Goal: Task Accomplishment & Management: Manage account settings

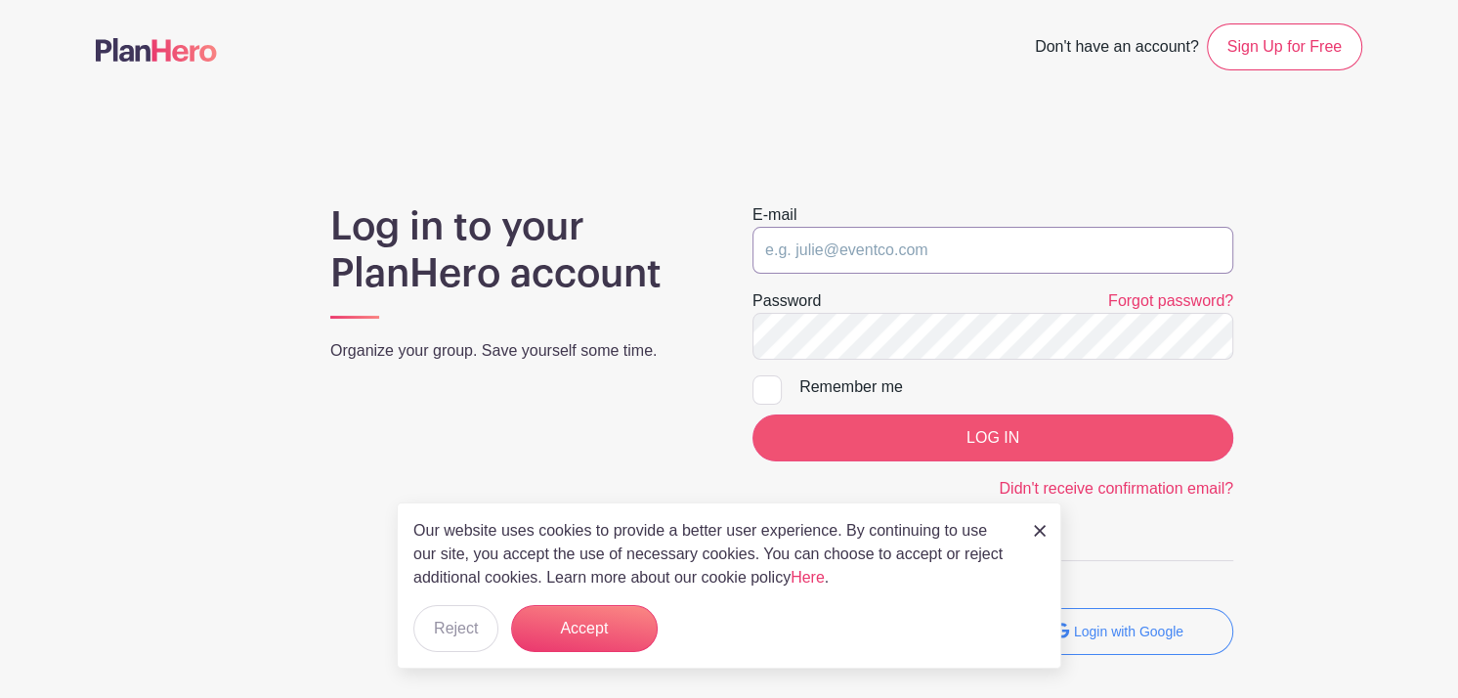
type input "[PERSON_NAME][EMAIL_ADDRESS][DOMAIN_NAME]"
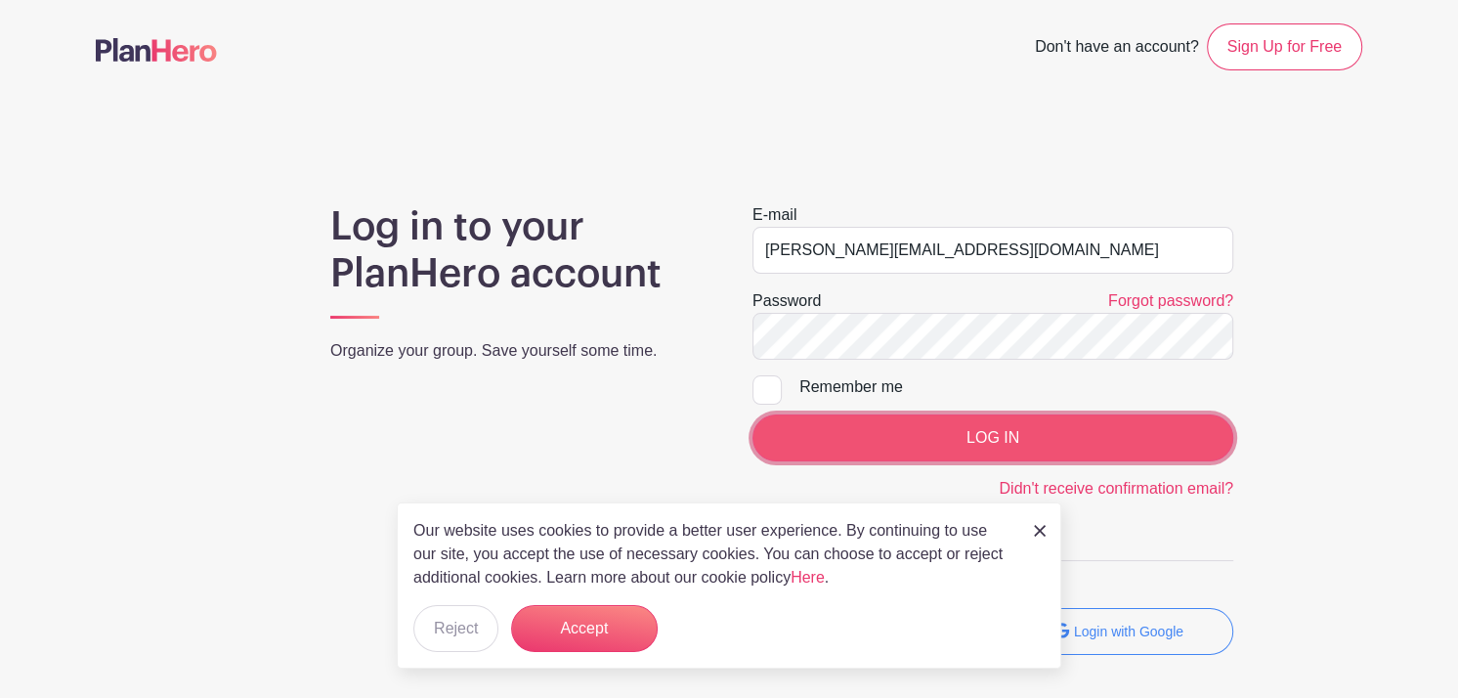
click at [1111, 430] on input "LOG IN" at bounding box center [992, 437] width 481 height 47
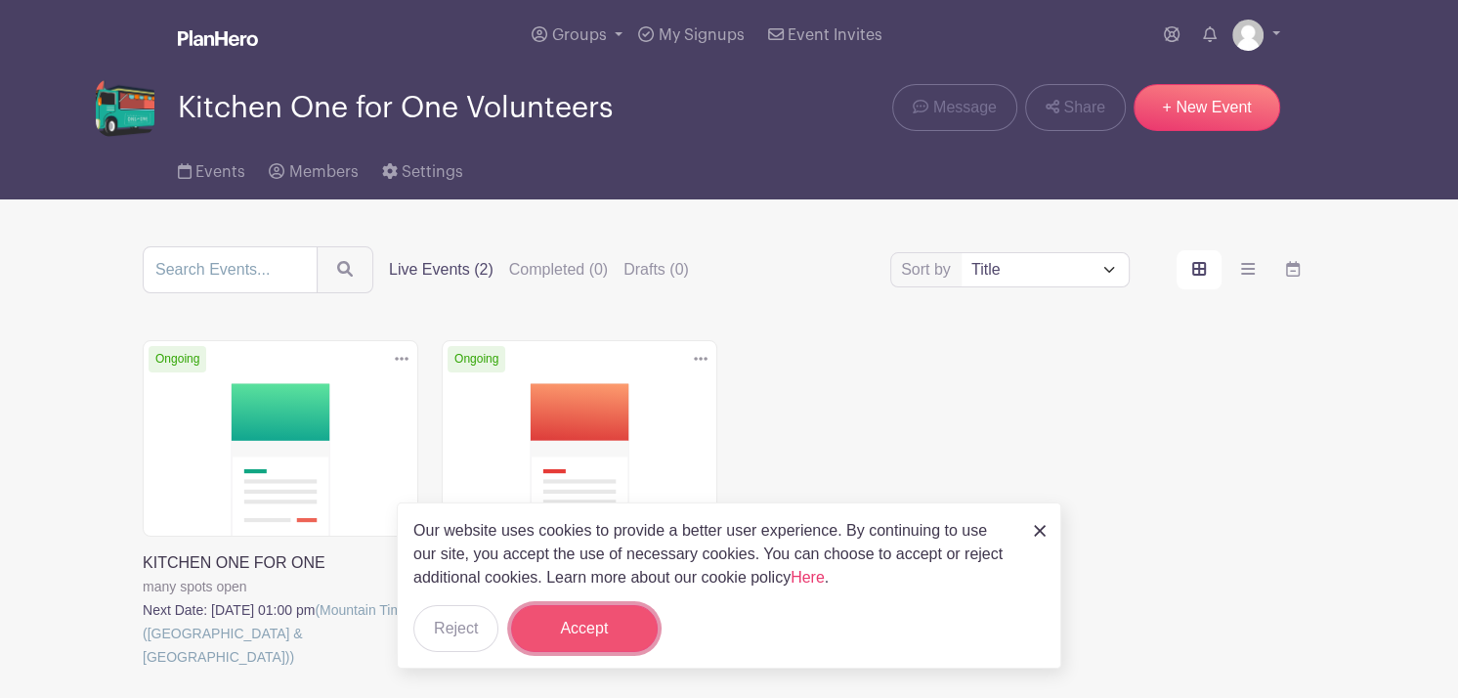
click at [592, 622] on button "Accept" at bounding box center [584, 628] width 147 height 47
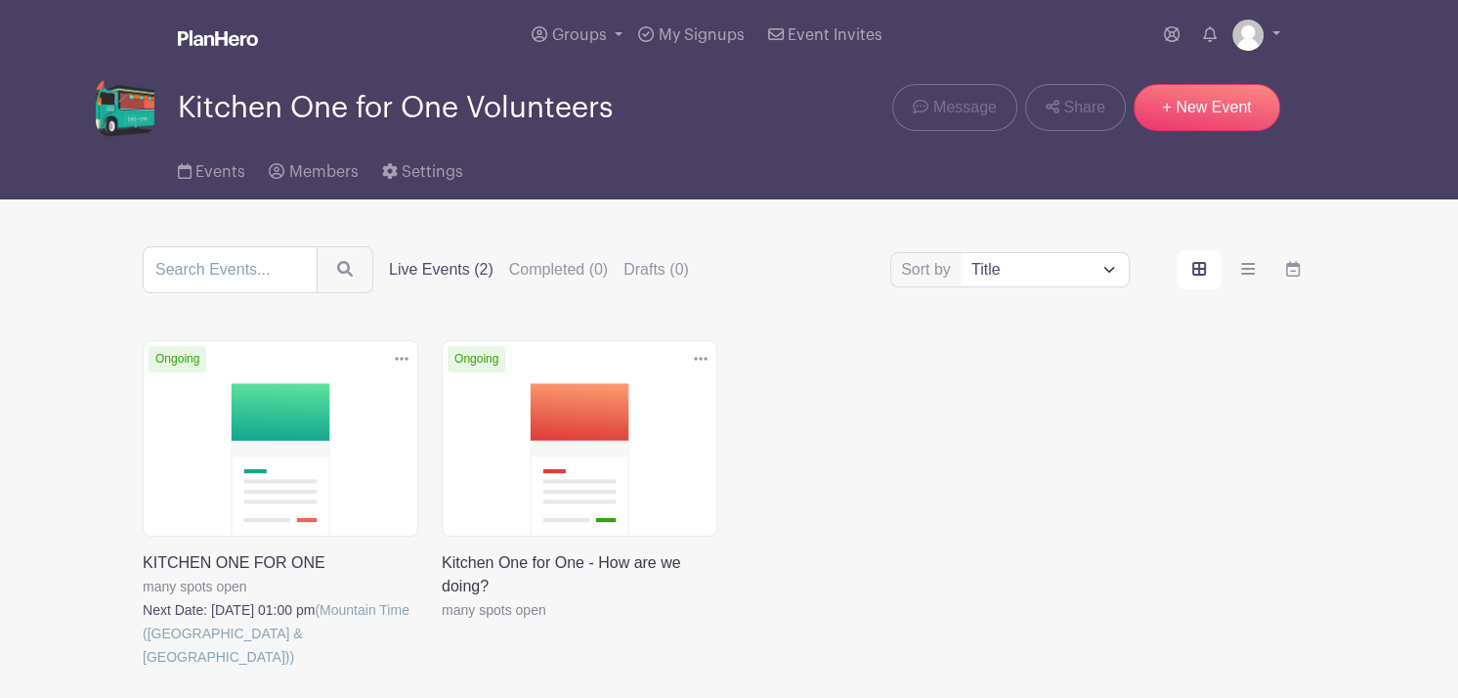
click at [143, 668] on link at bounding box center [143, 668] width 0 height 0
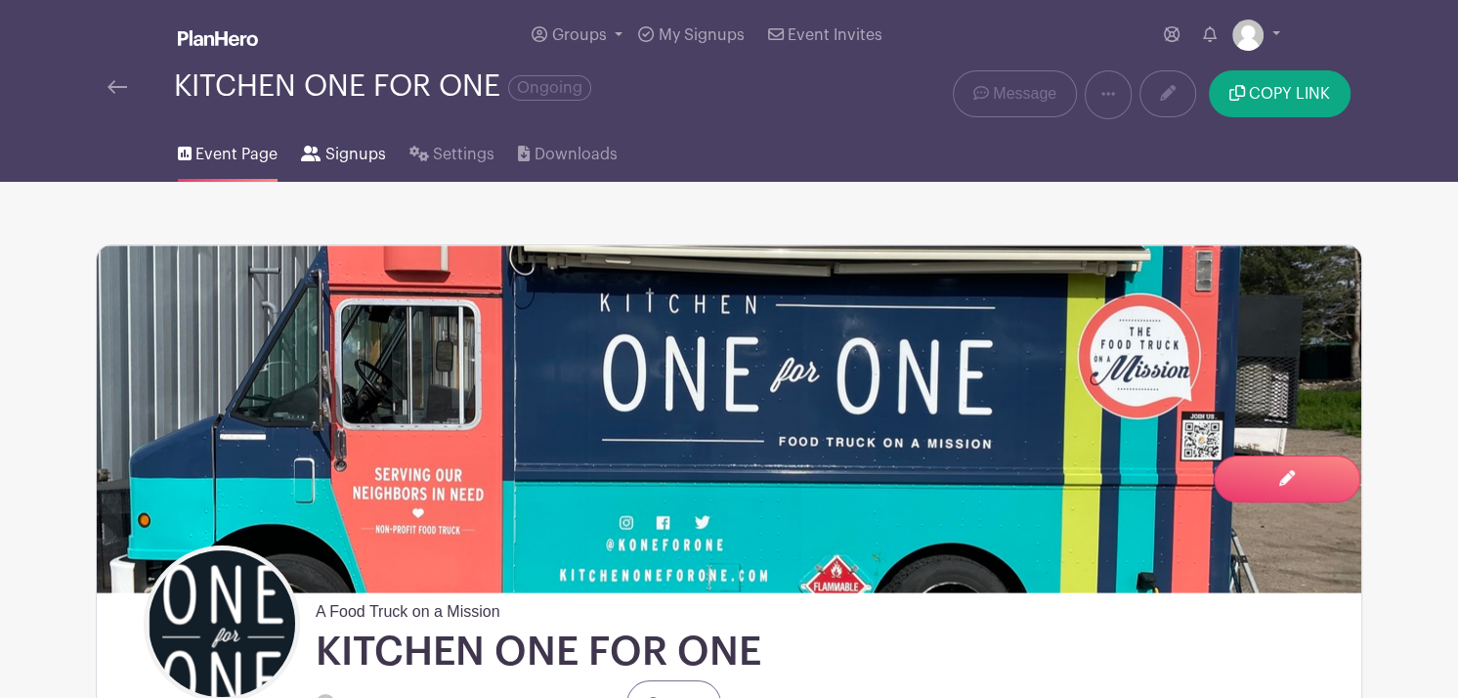
click at [341, 157] on span "Signups" at bounding box center [355, 154] width 61 height 23
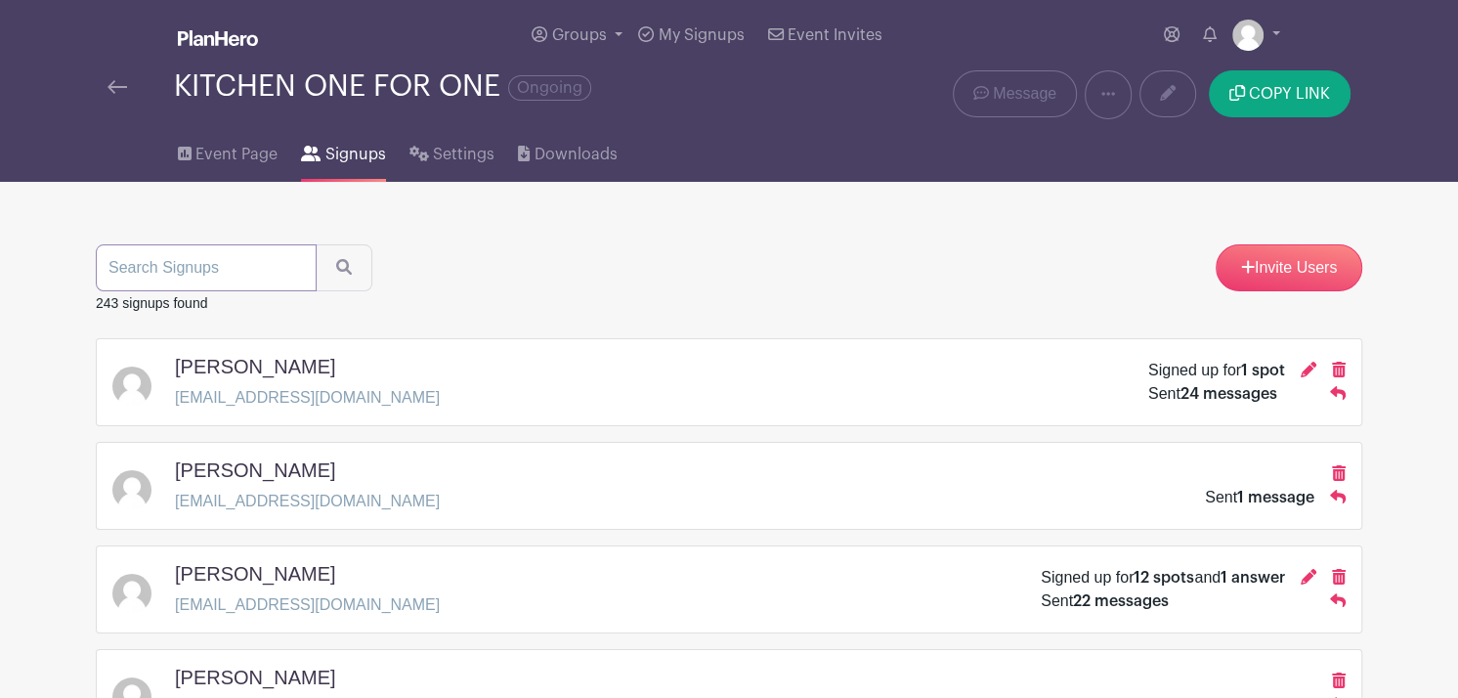
click at [170, 274] on input "search" at bounding box center [206, 267] width 221 height 47
type input "[PERSON_NAME]"
click at [316, 244] on button "submit" at bounding box center [344, 267] width 57 height 47
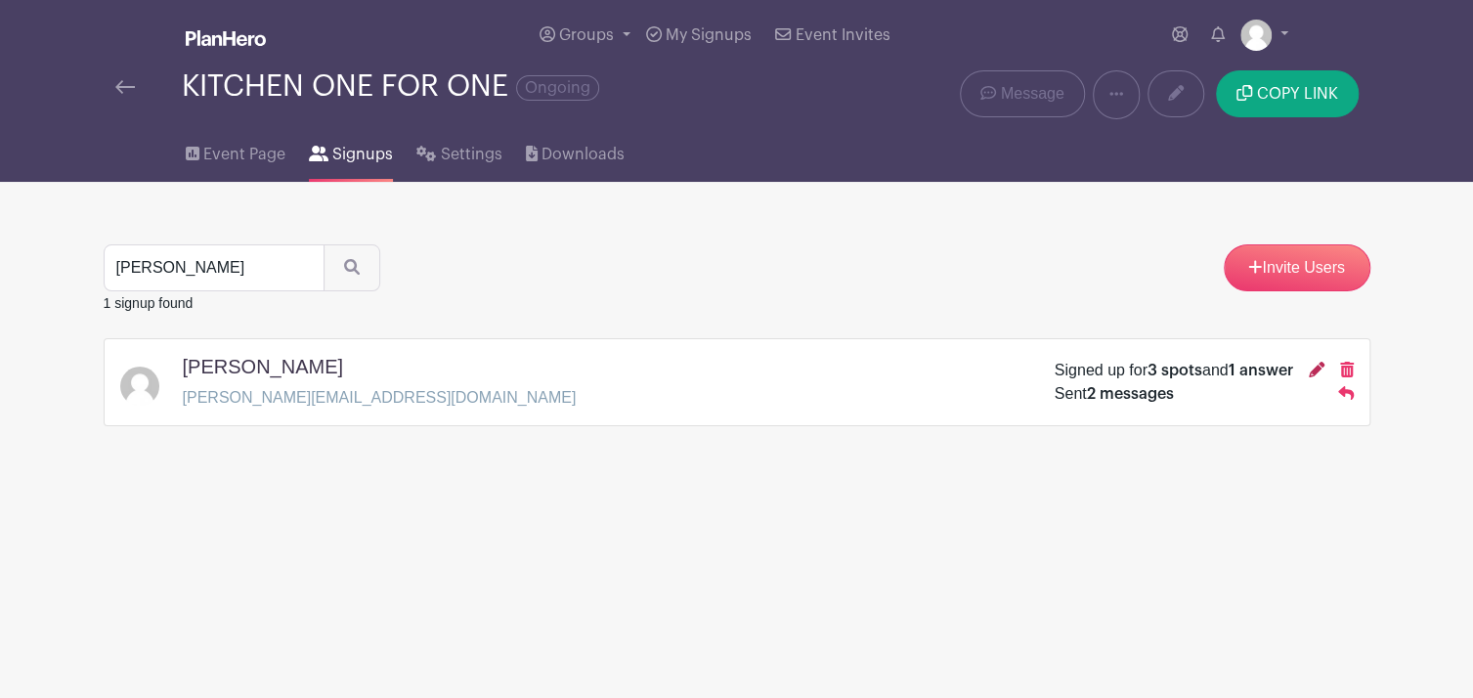
click at [1310, 373] on icon at bounding box center [1316, 370] width 16 height 16
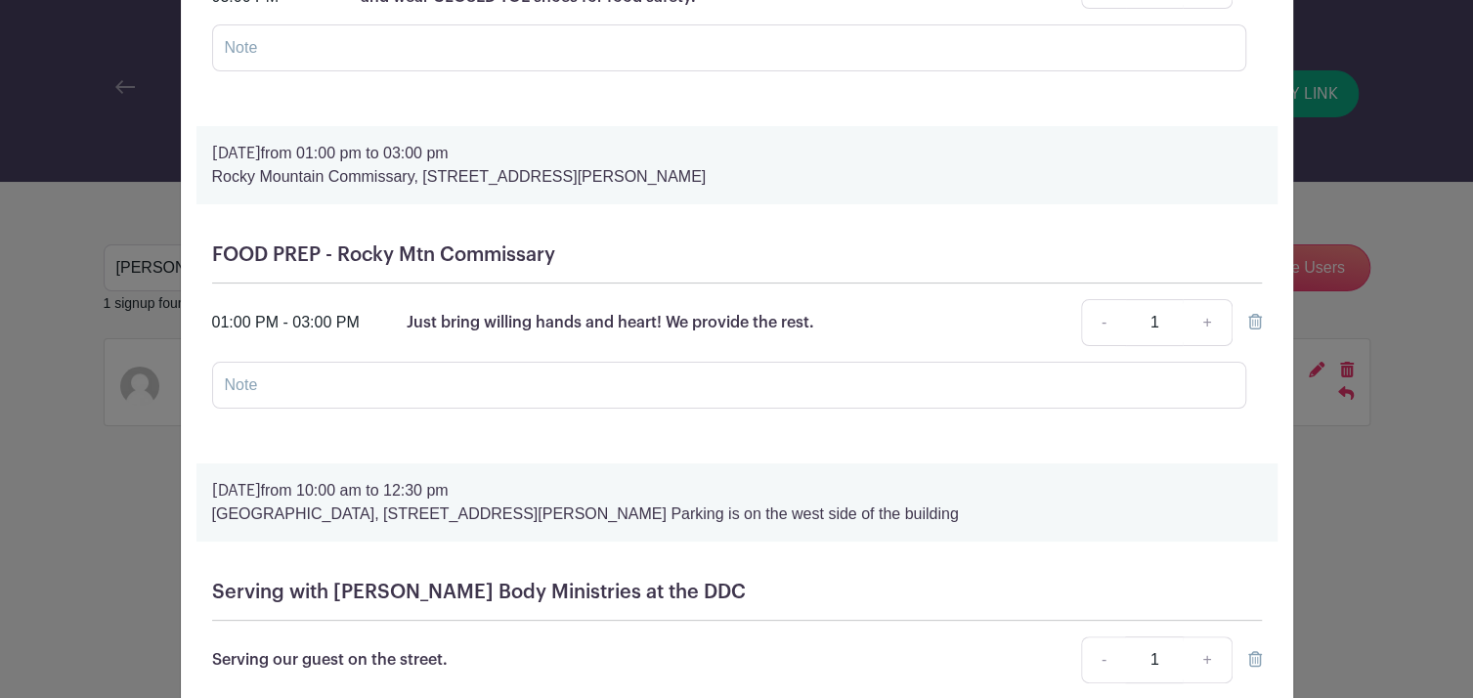
scroll to position [384, 0]
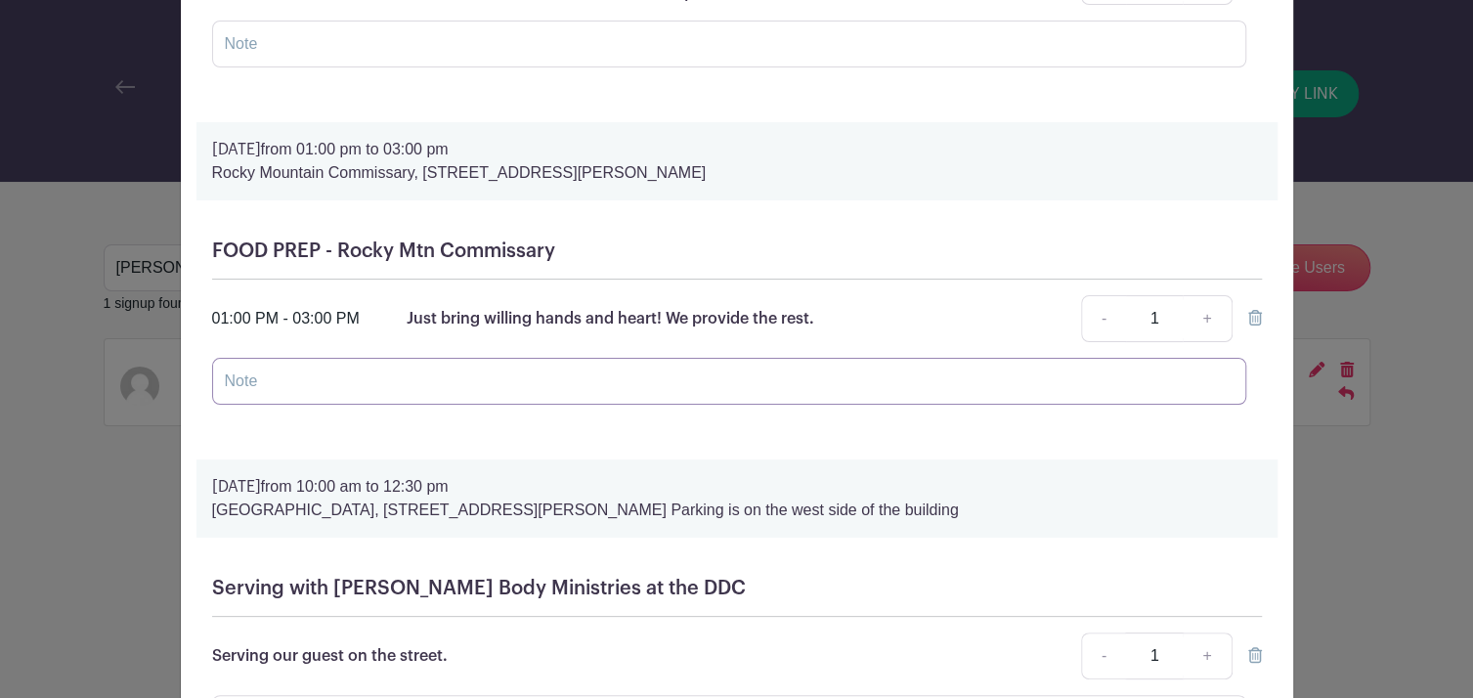
click at [308, 374] on input "text" at bounding box center [729, 381] width 1034 height 47
type input "No show"
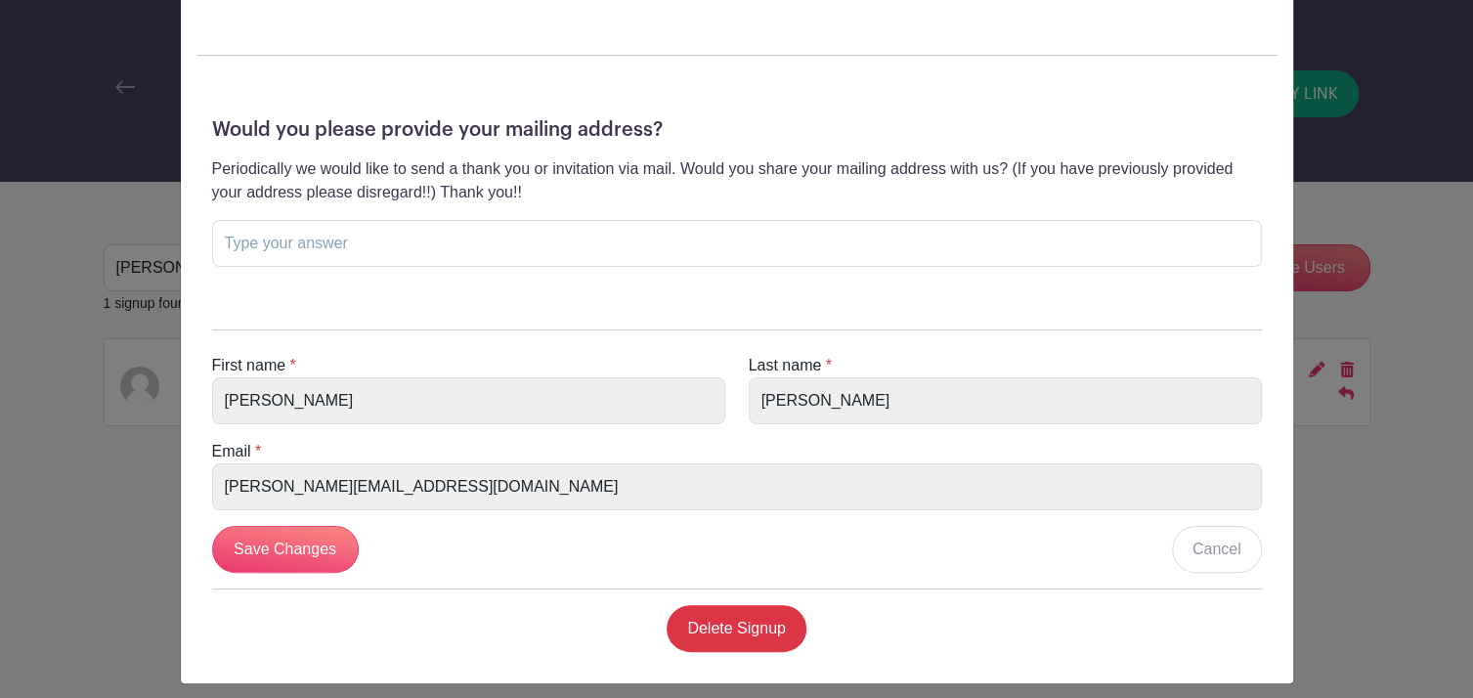
scroll to position [1160, 0]
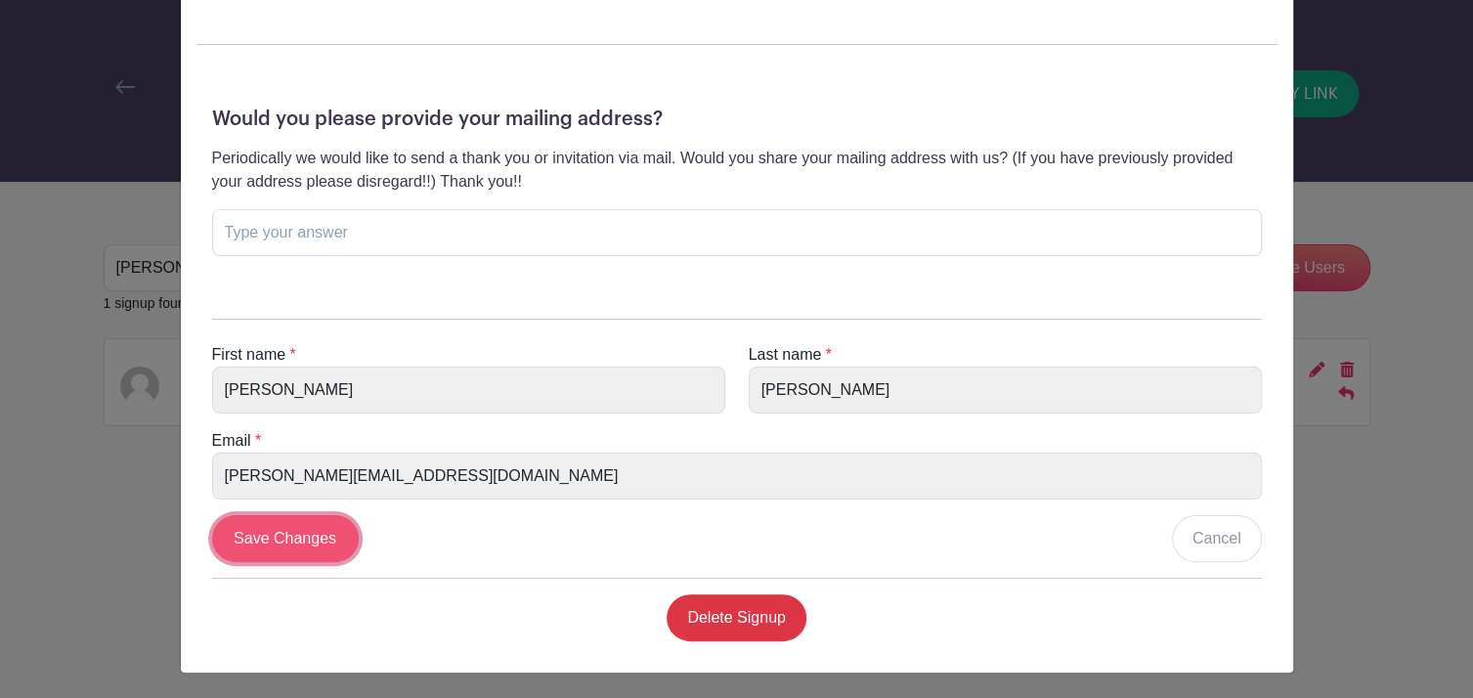
click at [270, 538] on input "Save Changes" at bounding box center [285, 538] width 147 height 47
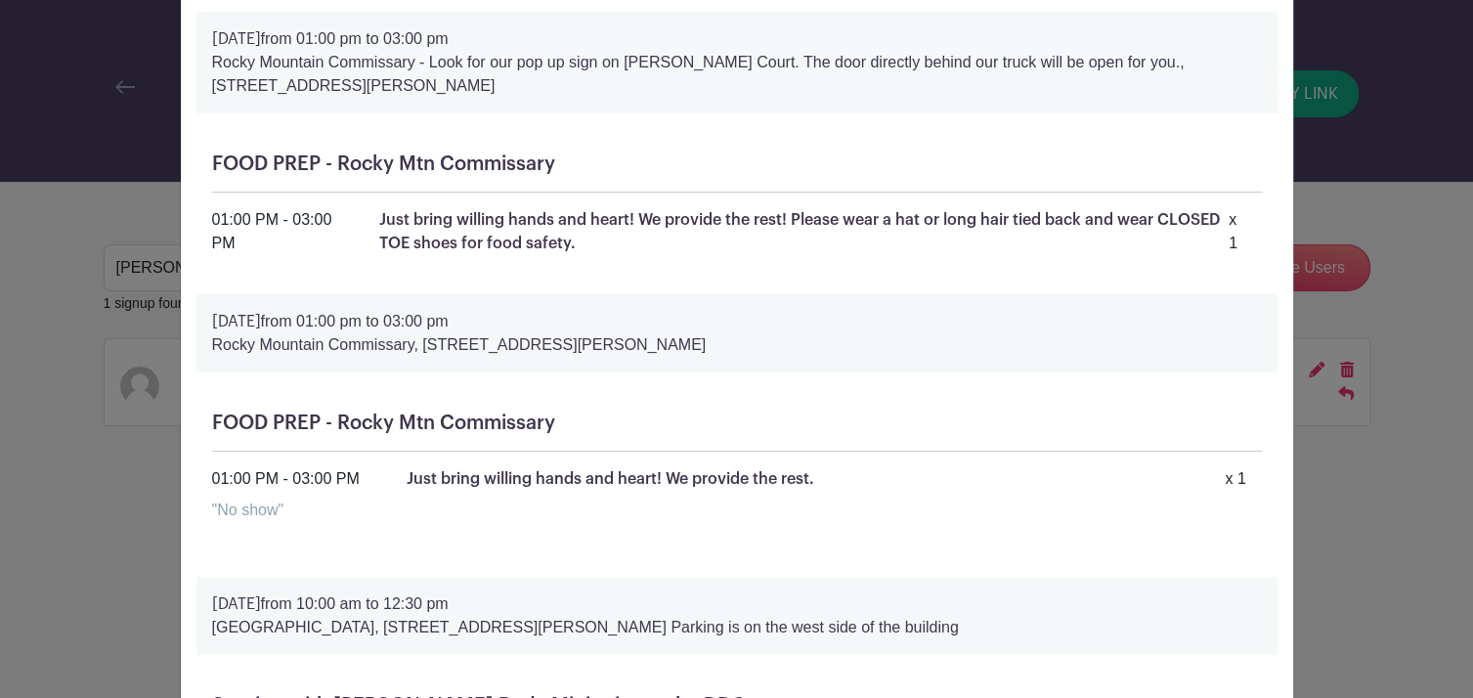
scroll to position [0, 0]
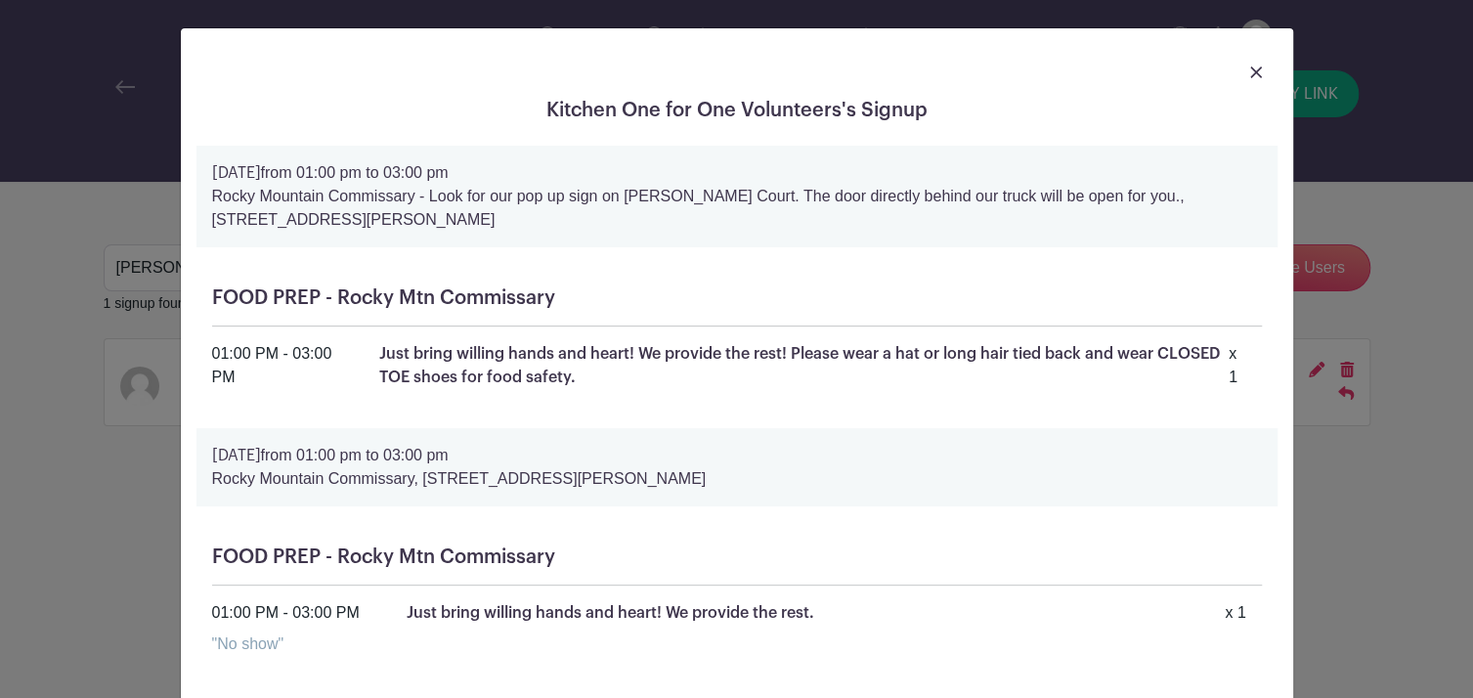
click at [1250, 71] on img at bounding box center [1256, 72] width 12 height 12
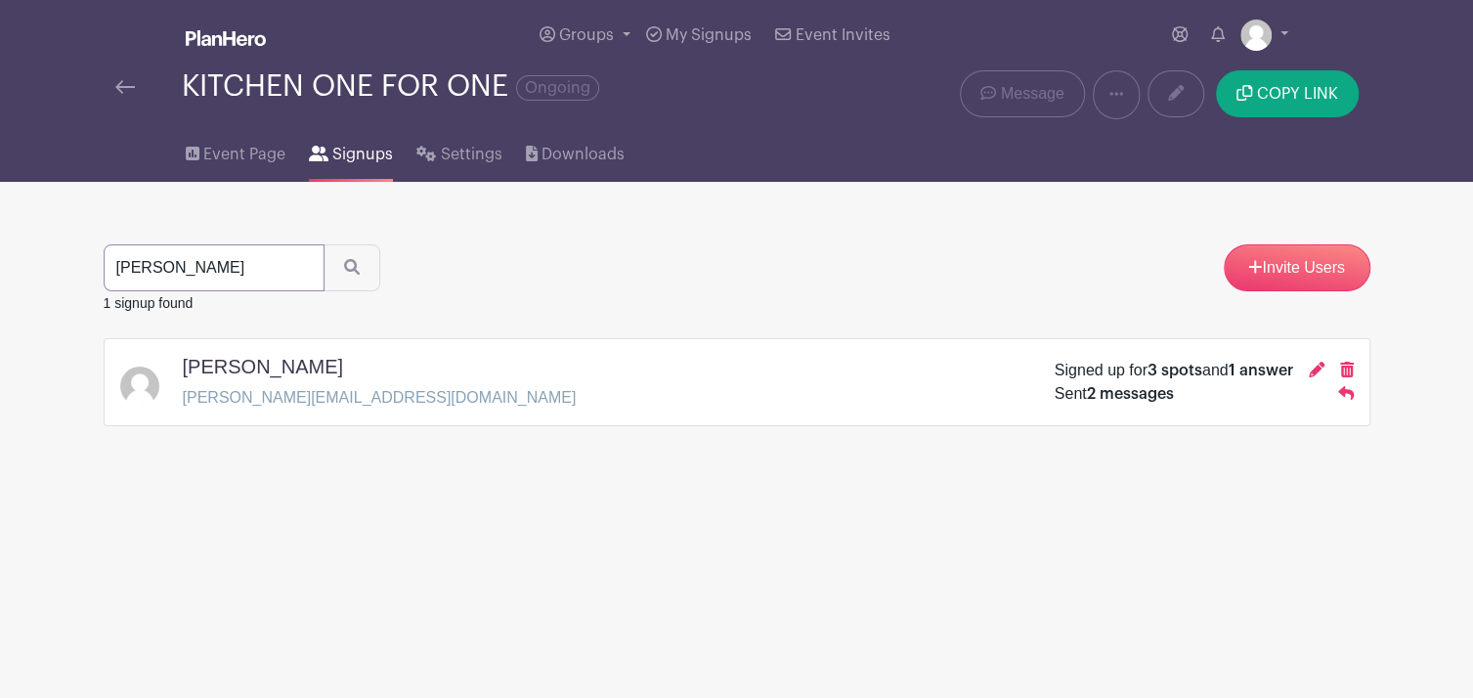
click at [197, 264] on input "[PERSON_NAME]" at bounding box center [214, 267] width 221 height 47
click at [297, 271] on input "[PERSON_NAME]" at bounding box center [214, 267] width 221 height 47
type input "[PERSON_NAME]"
click at [323, 244] on button "submit" at bounding box center [351, 267] width 57 height 47
click at [1310, 366] on icon at bounding box center [1316, 370] width 16 height 16
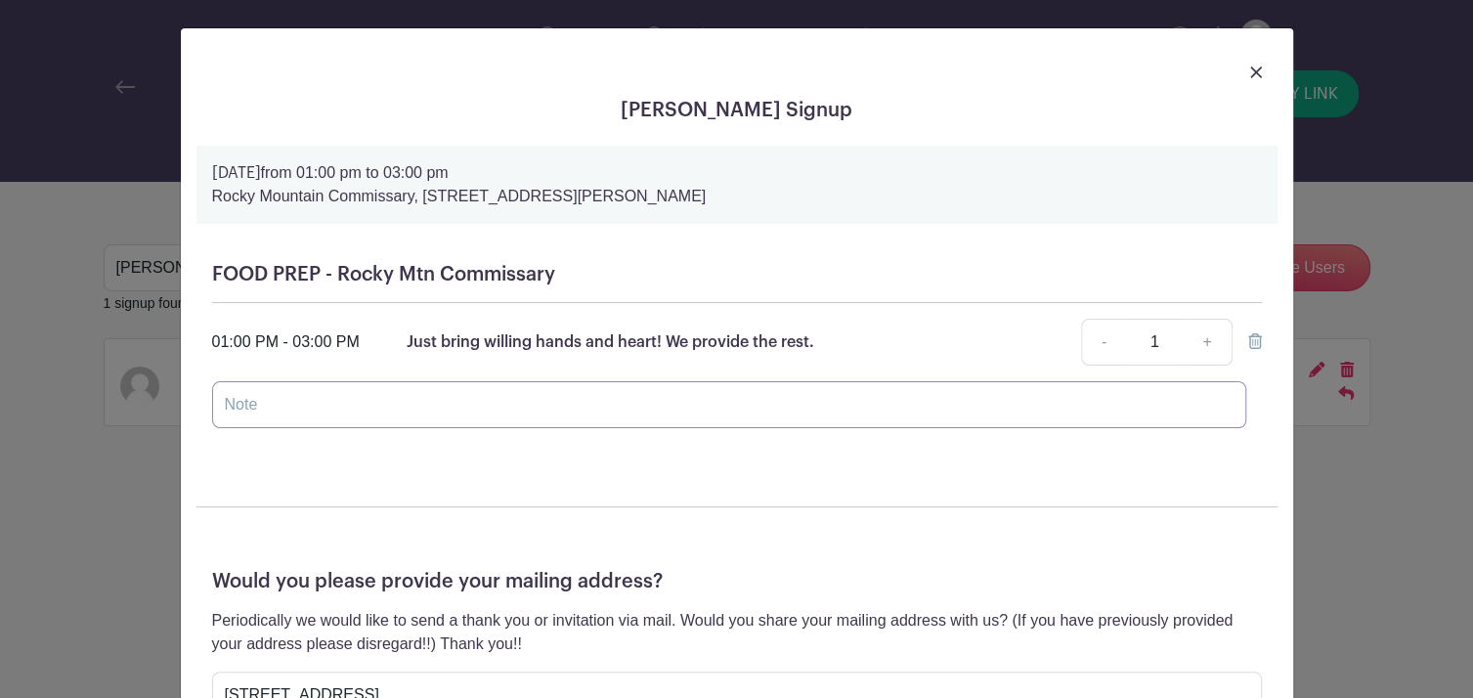
click at [273, 390] on input "text" at bounding box center [729, 404] width 1034 height 47
type input "No show"
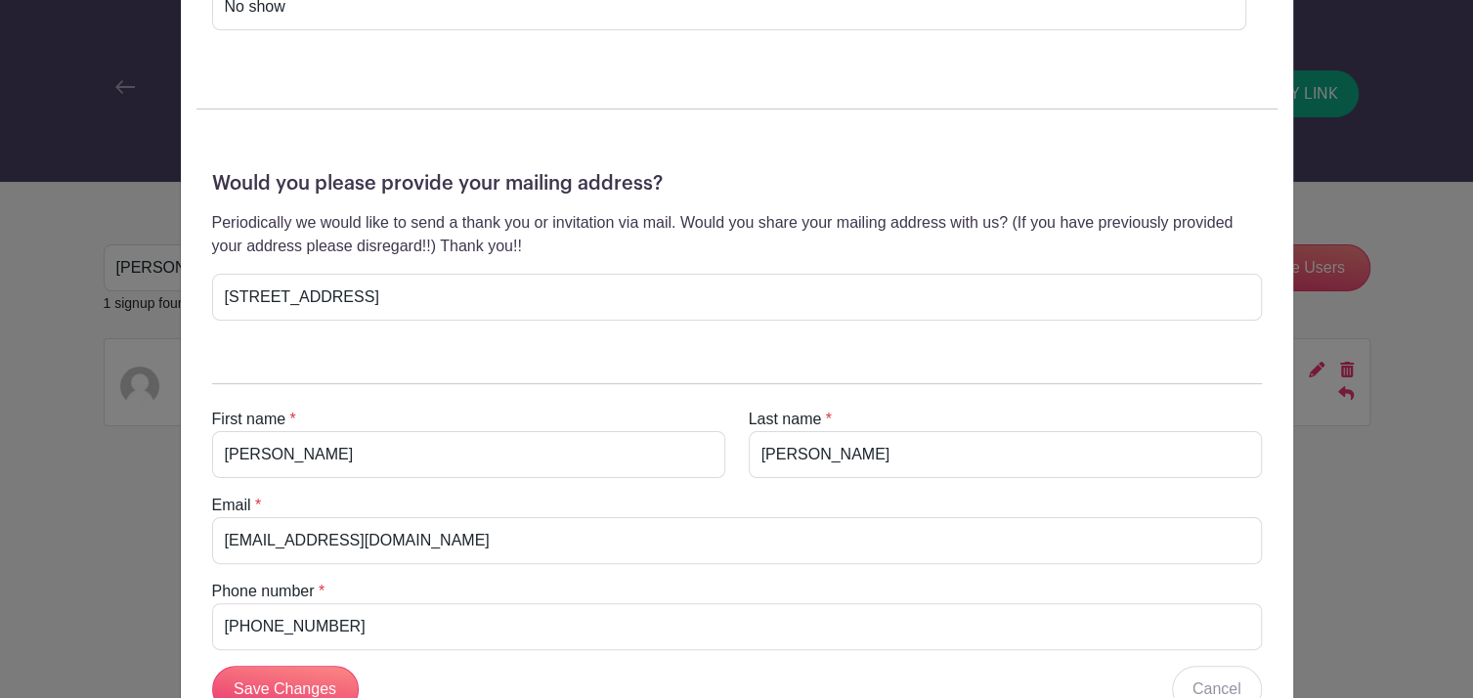
scroll to position [547, 0]
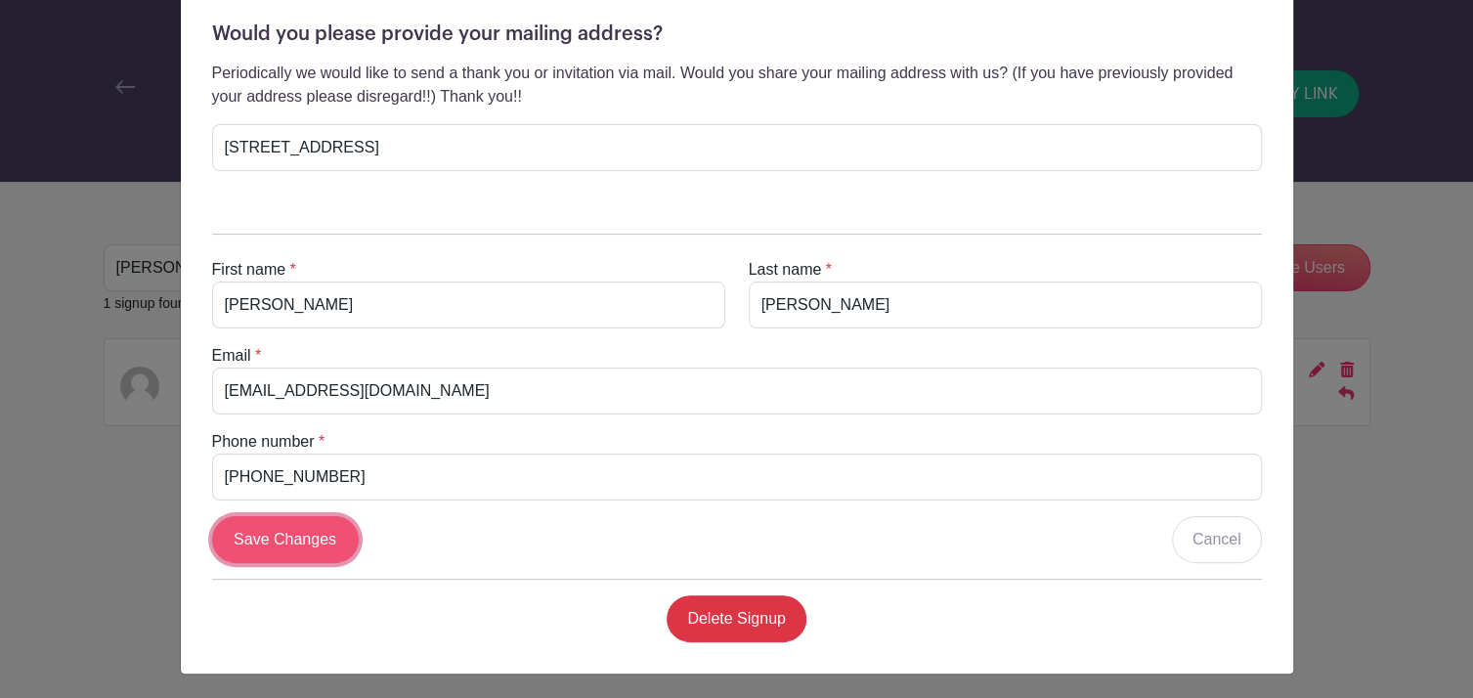
click at [262, 535] on input "Save Changes" at bounding box center [285, 539] width 147 height 47
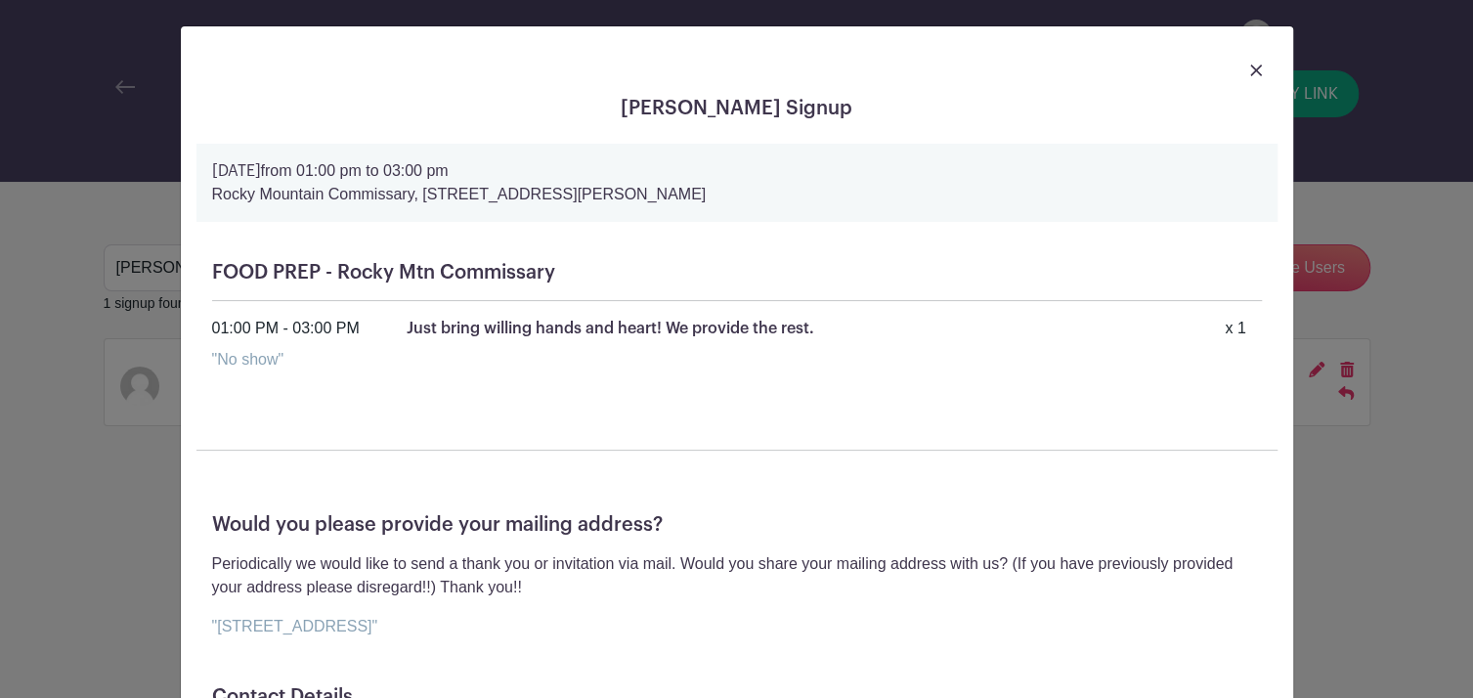
scroll to position [0, 0]
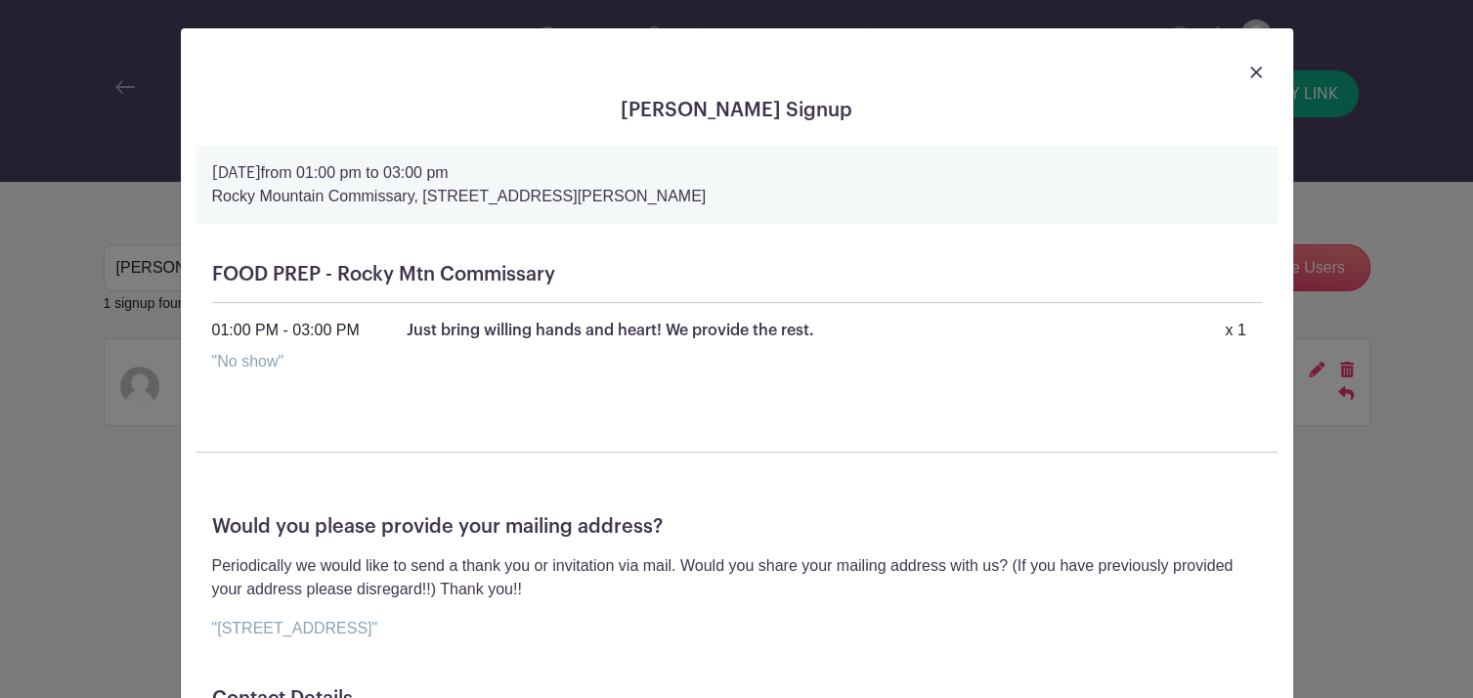
click at [1250, 71] on img at bounding box center [1256, 72] width 12 height 12
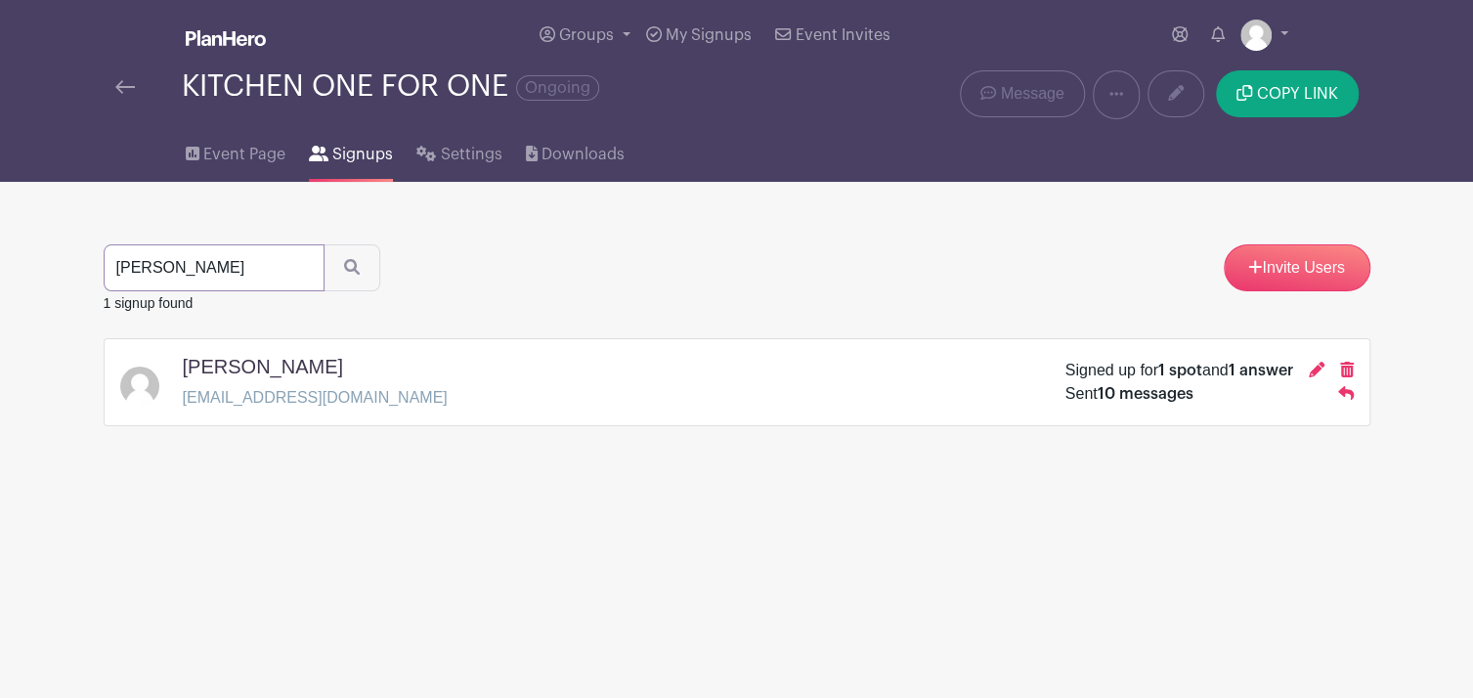
click at [298, 270] on input "[PERSON_NAME]" at bounding box center [214, 267] width 221 height 47
click at [1314, 365] on icon at bounding box center [1316, 370] width 16 height 16
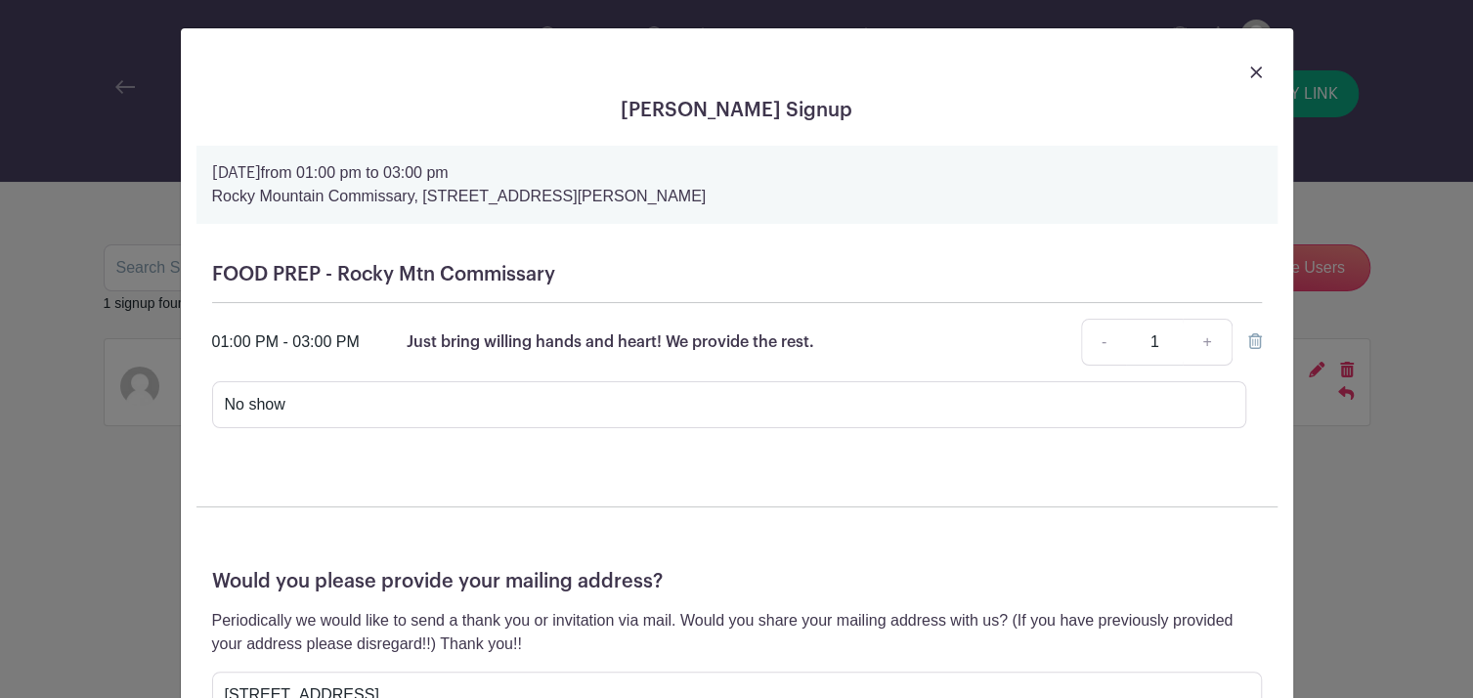
click at [1250, 72] on img at bounding box center [1256, 72] width 12 height 12
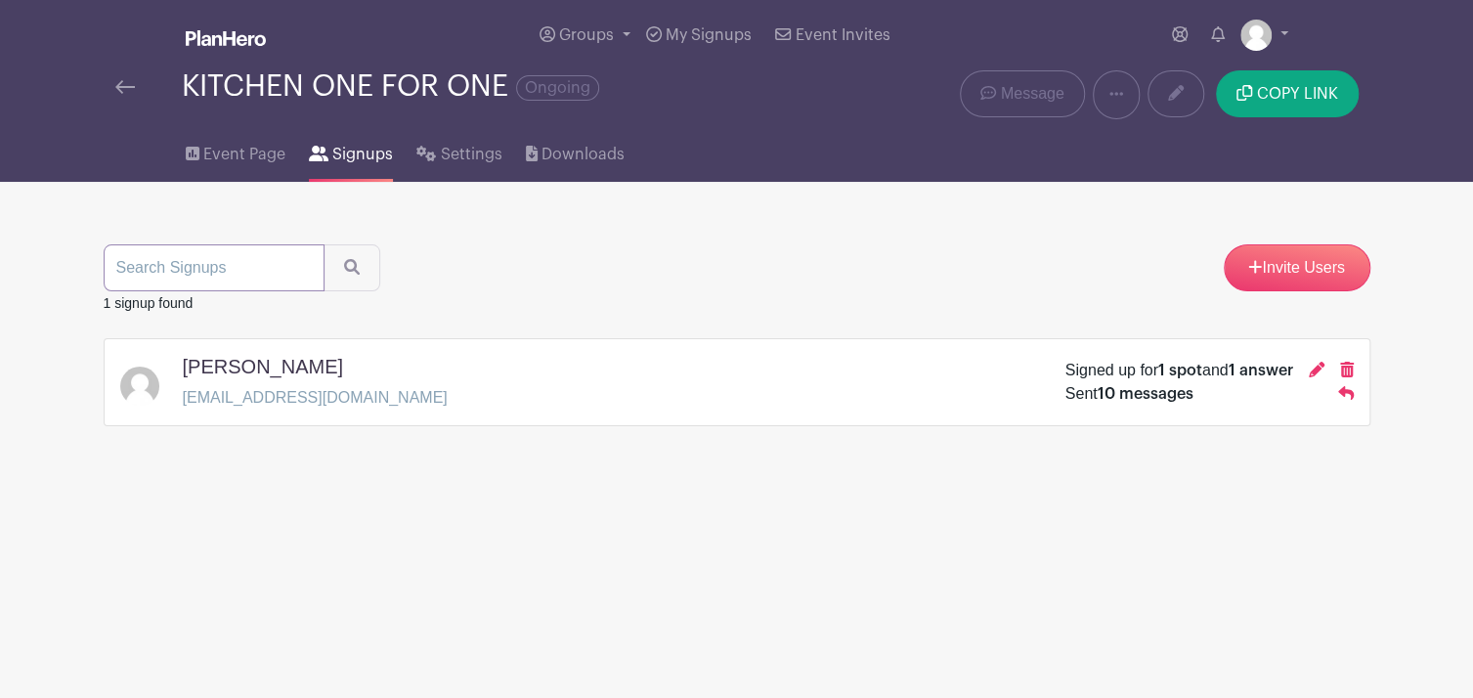
click at [278, 255] on input "search" at bounding box center [214, 267] width 221 height 47
type input "[PERSON_NAME]"
click at [323, 244] on button "submit" at bounding box center [351, 267] width 57 height 47
click at [1308, 362] on icon at bounding box center [1316, 370] width 16 height 16
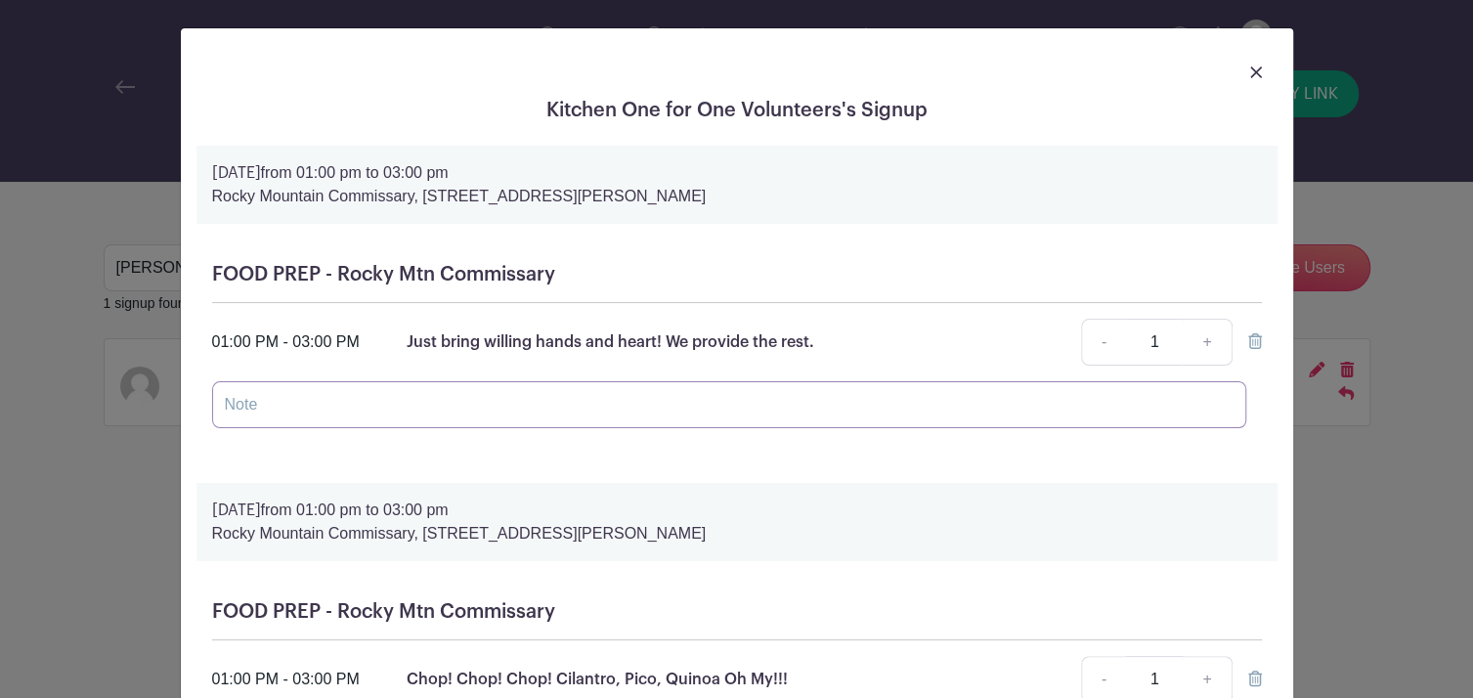
click at [253, 406] on input "text" at bounding box center [729, 404] width 1034 height 47
type input "No show"
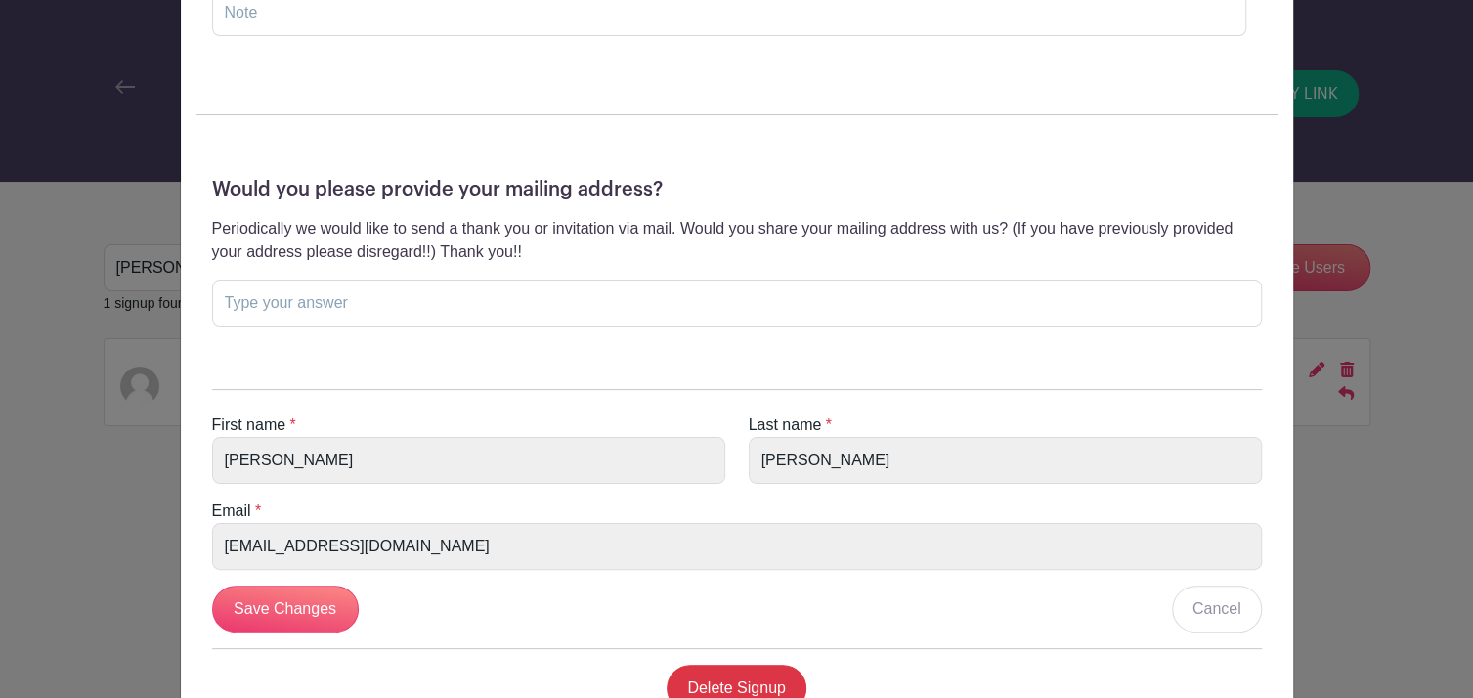
scroll to position [755, 0]
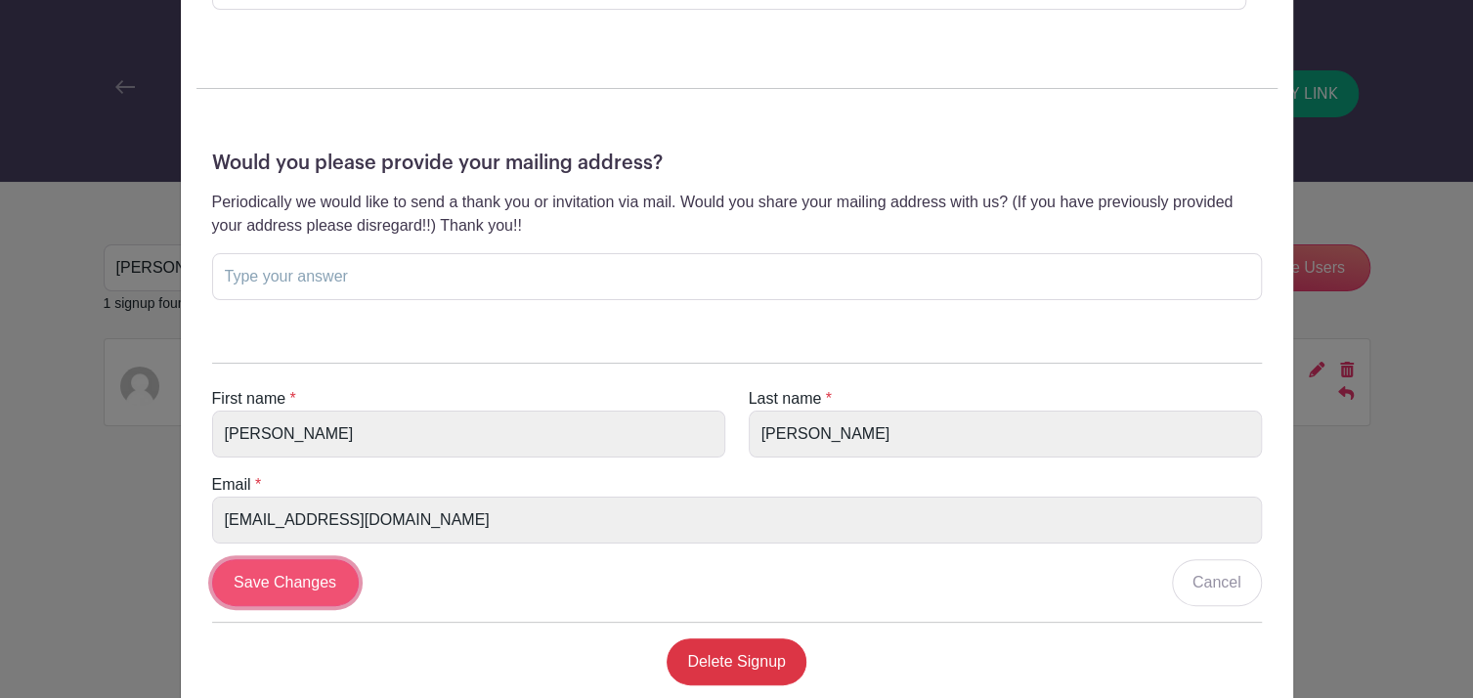
click at [295, 589] on input "Save Changes" at bounding box center [285, 582] width 147 height 47
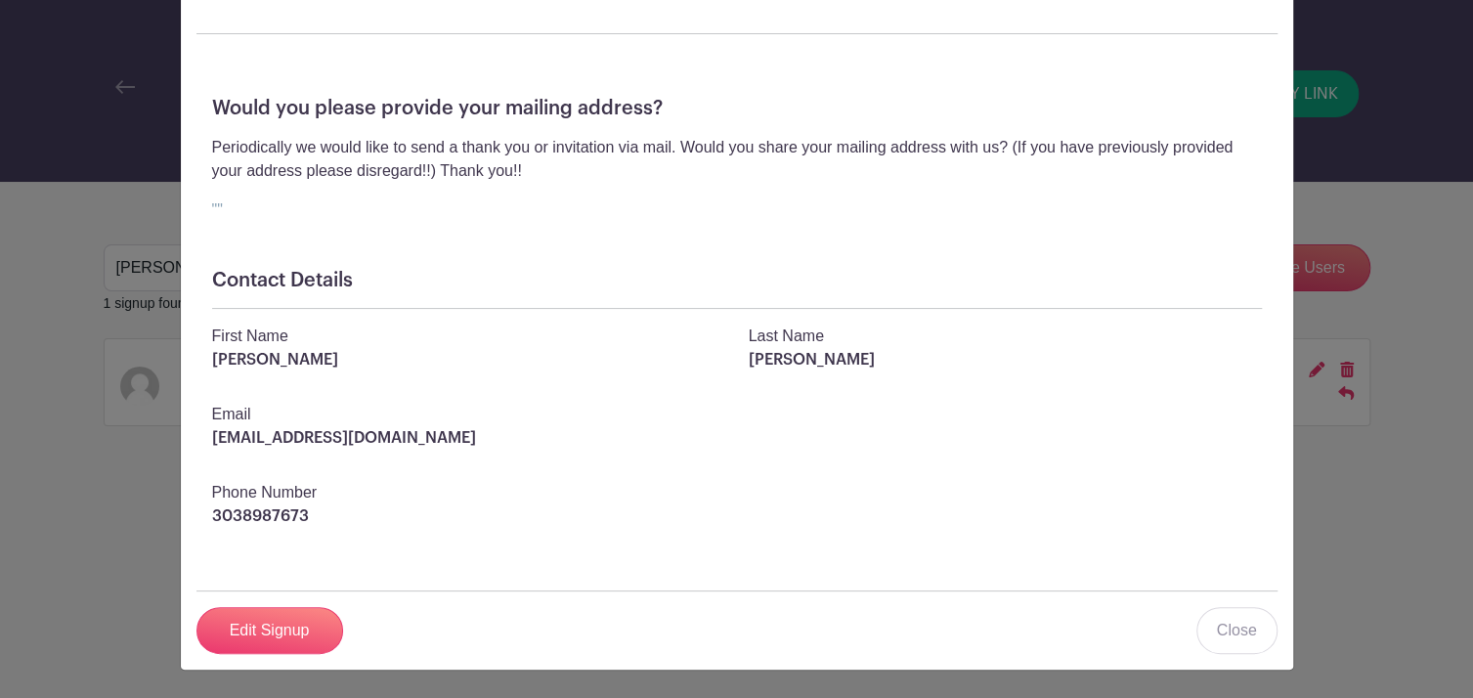
scroll to position [654, 0]
click at [1236, 632] on link "Close" at bounding box center [1236, 630] width 81 height 47
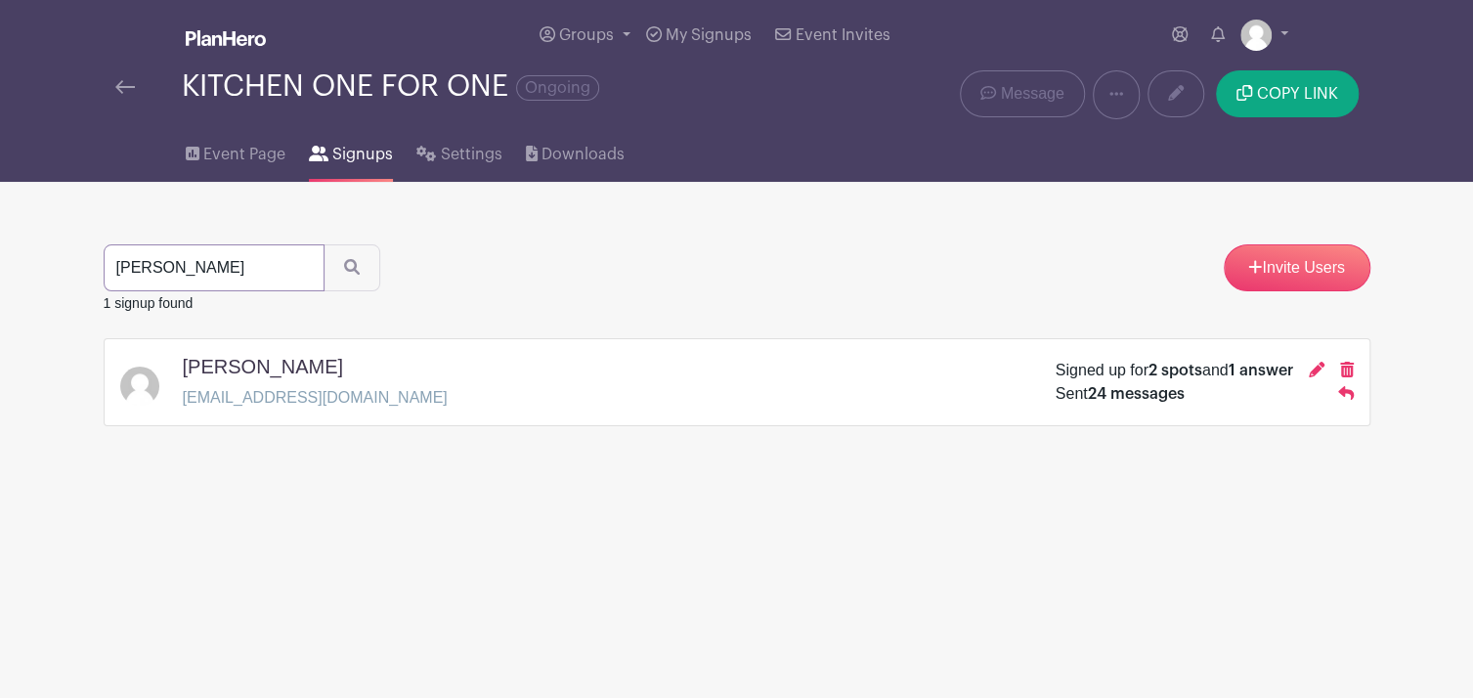
click at [212, 266] on input "[PERSON_NAME]" at bounding box center [214, 267] width 221 height 47
click at [299, 267] on input "[PERSON_NAME]" at bounding box center [214, 267] width 221 height 47
type input "[PERSON_NAME]"
click at [323, 244] on button "submit" at bounding box center [351, 267] width 57 height 47
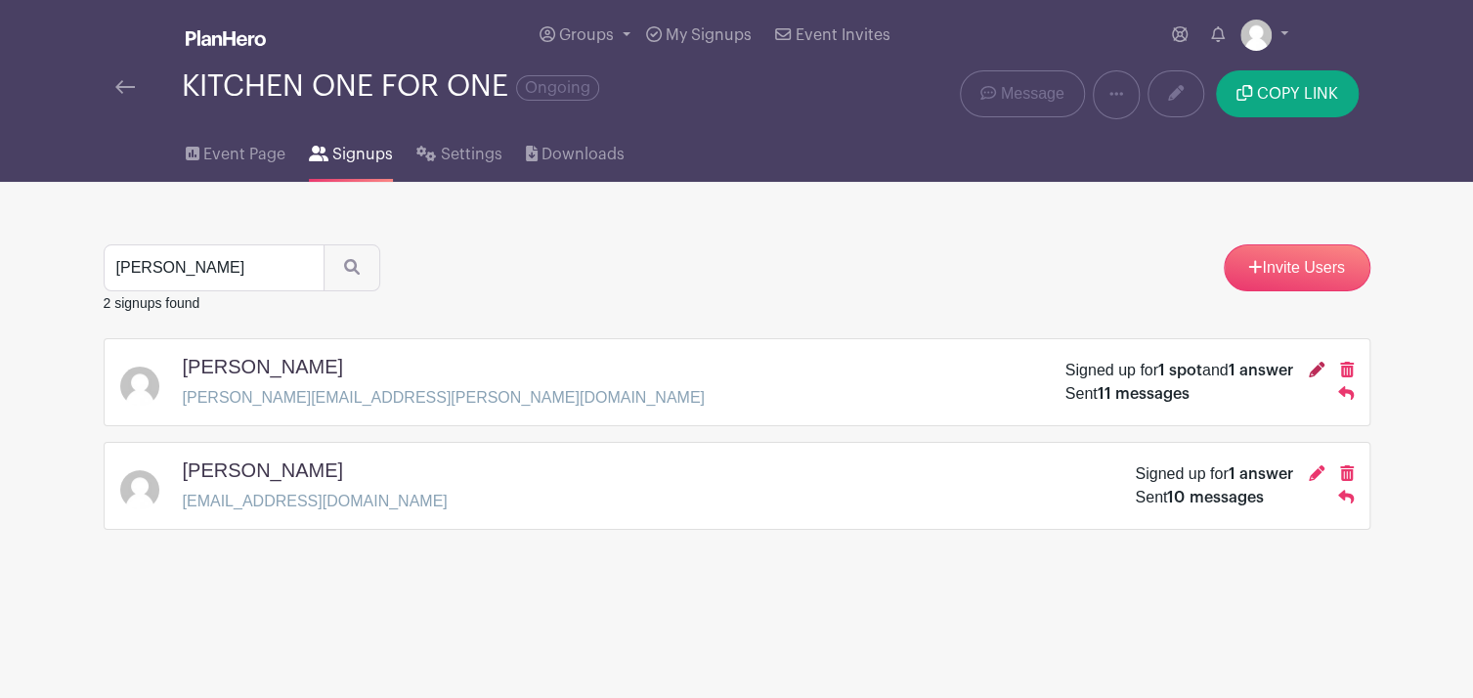
click at [1311, 369] on icon at bounding box center [1316, 370] width 16 height 16
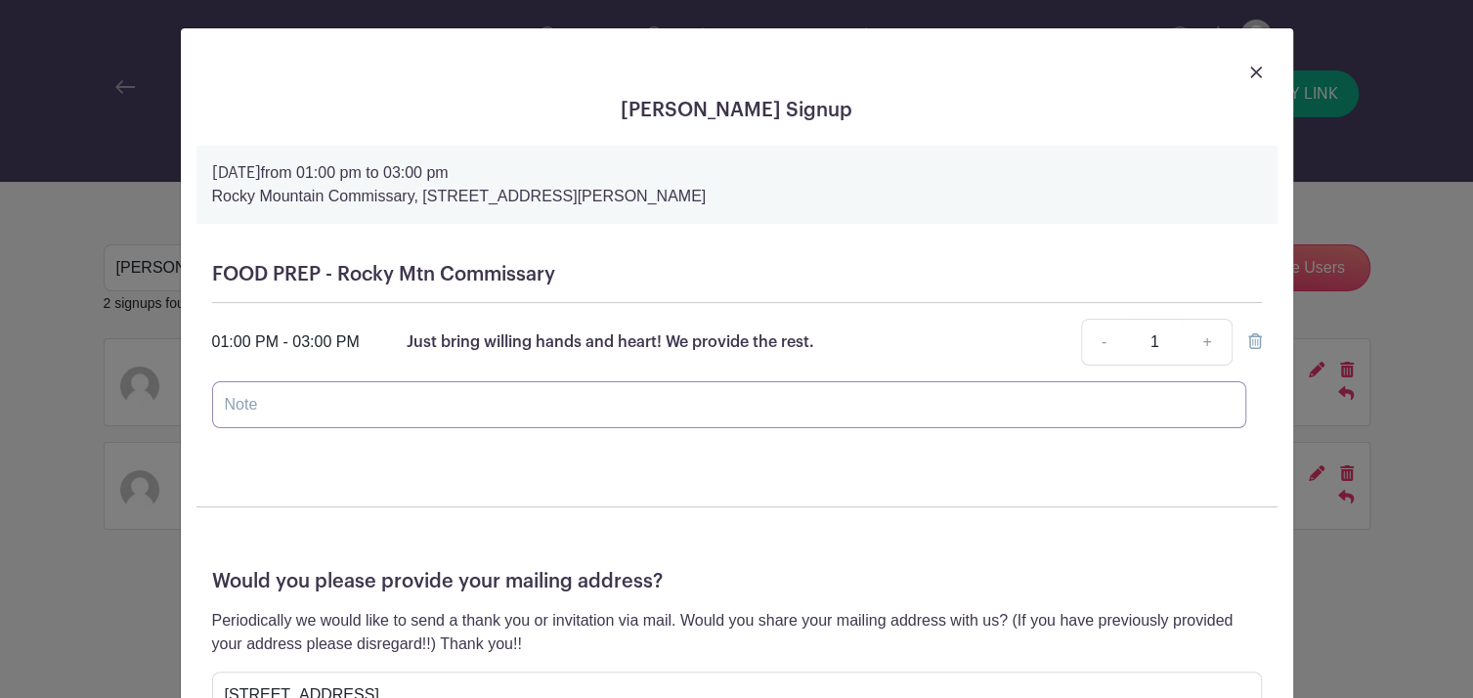
click at [278, 398] on input "text" at bounding box center [729, 404] width 1034 height 47
type input "No show"
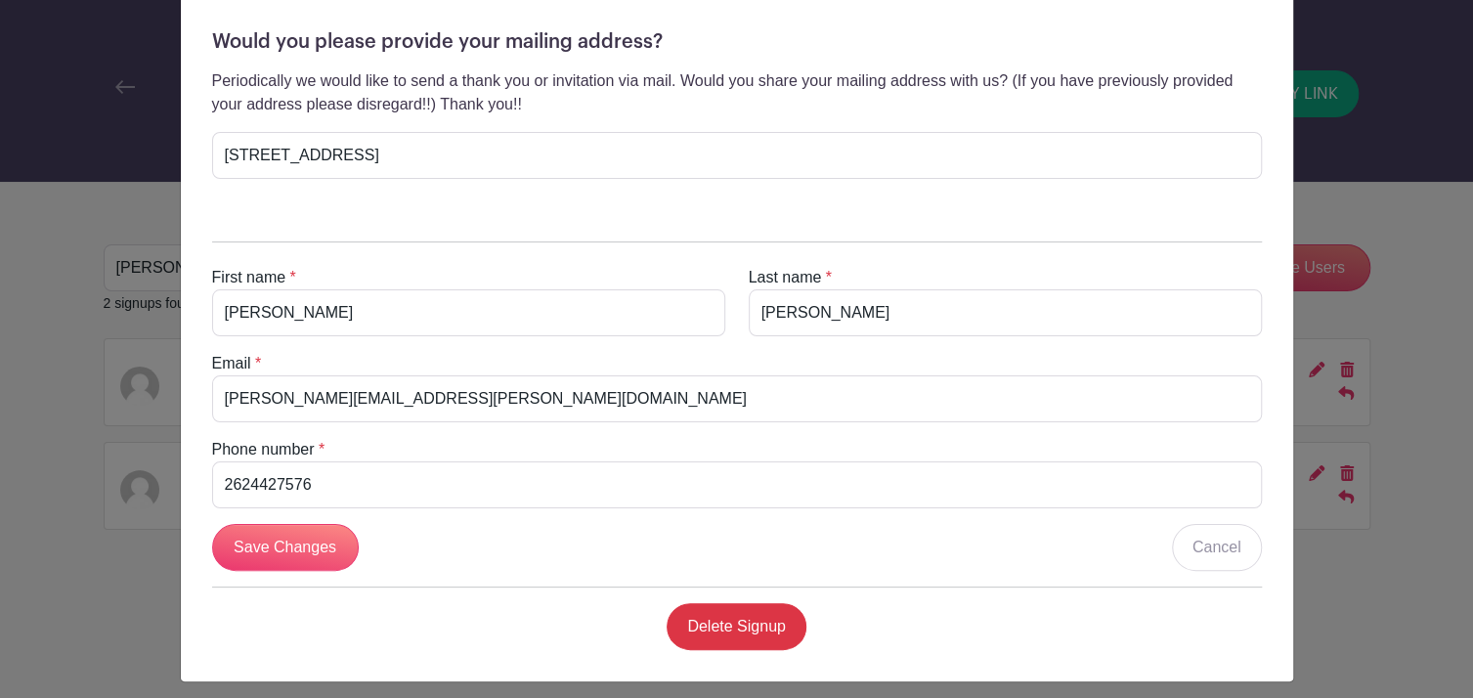
scroll to position [547, 0]
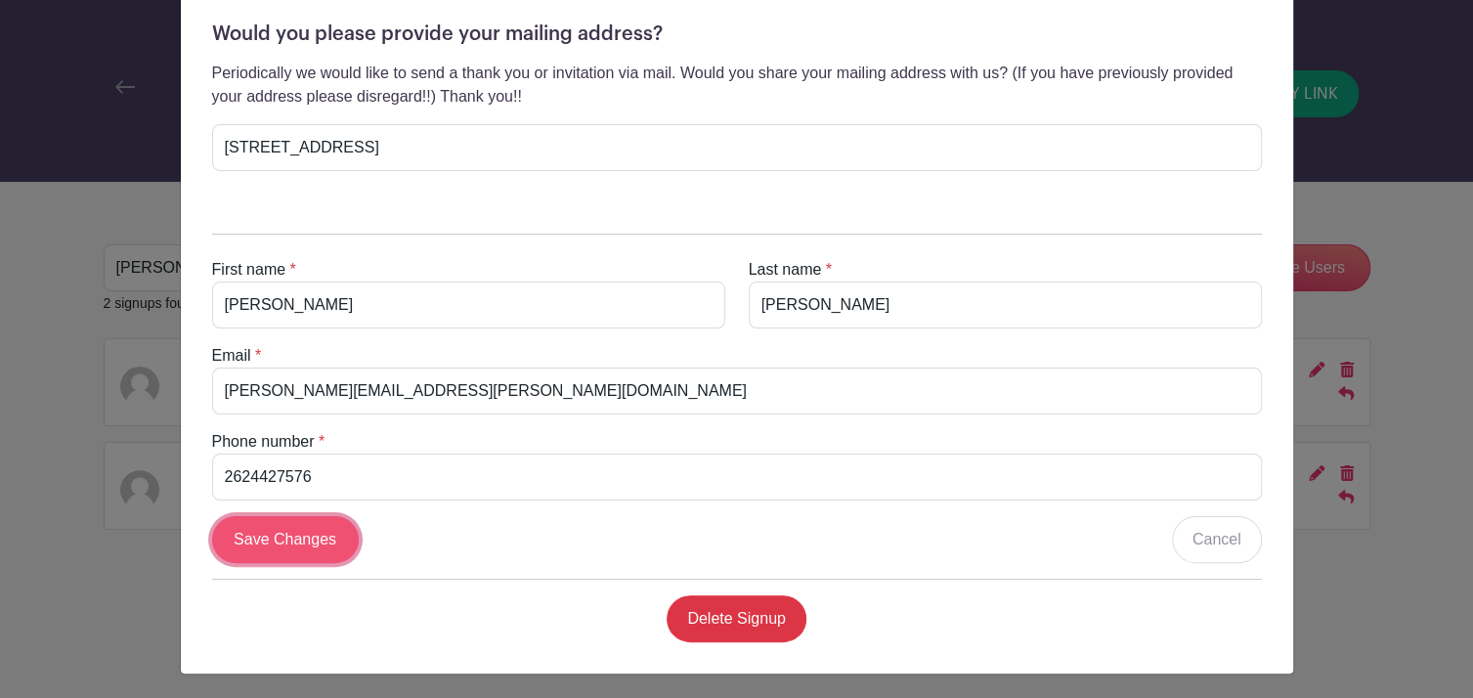
click at [238, 532] on input "Save Changes" at bounding box center [285, 539] width 147 height 47
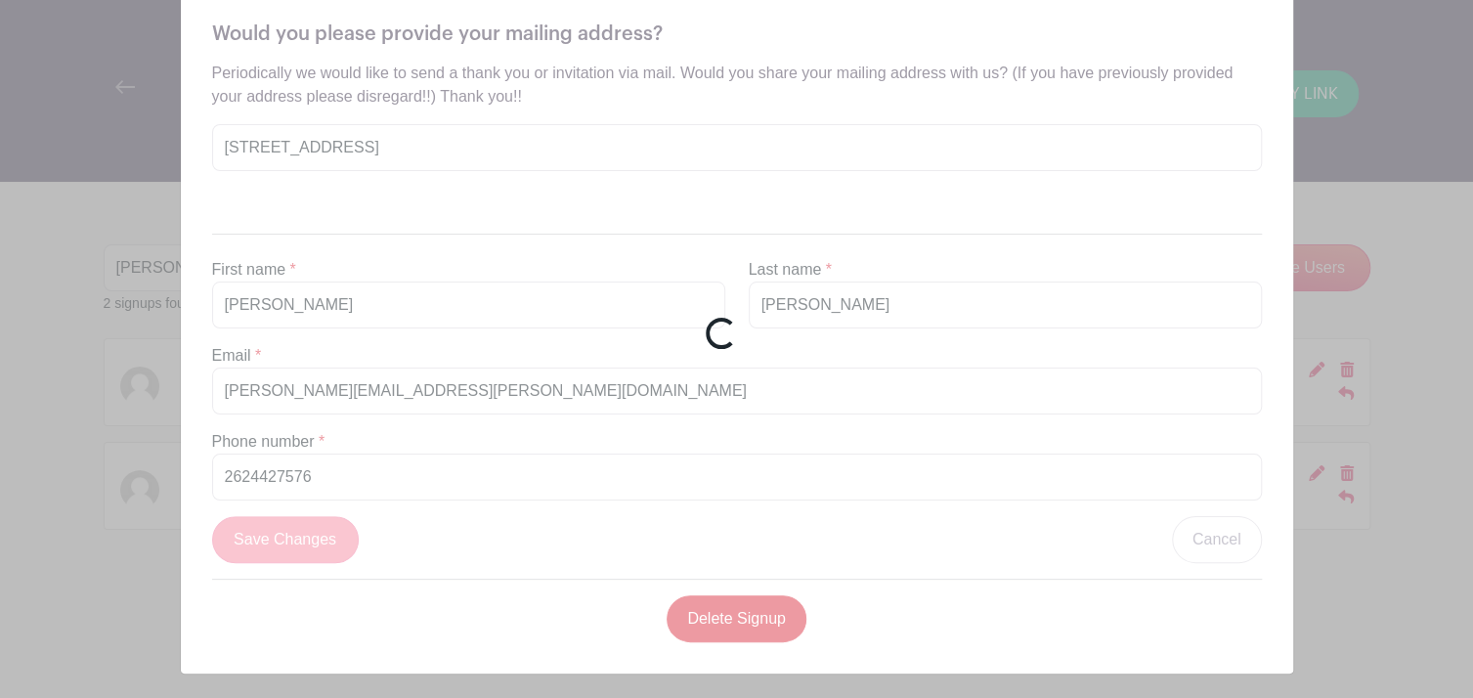
scroll to position [418, 0]
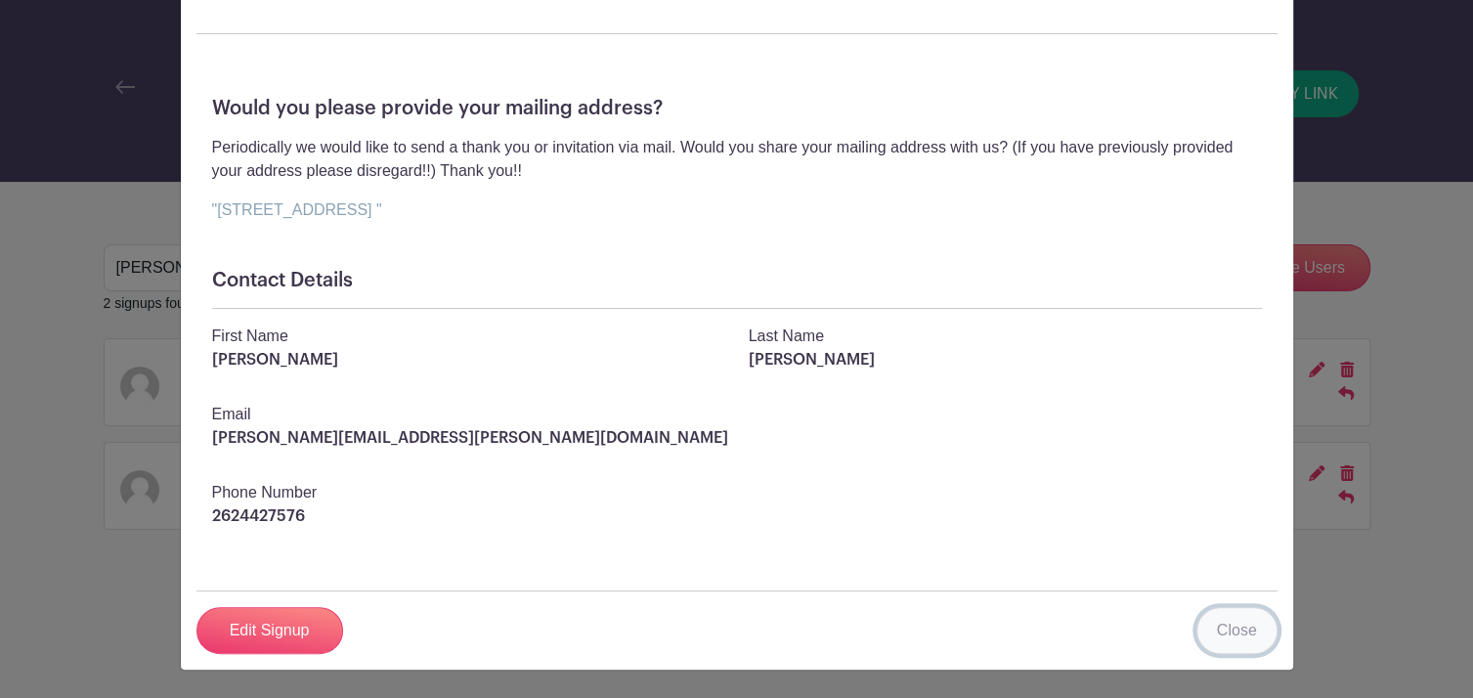
click at [1218, 630] on link "Close" at bounding box center [1236, 630] width 81 height 47
